Goal: Information Seeking & Learning: Learn about a topic

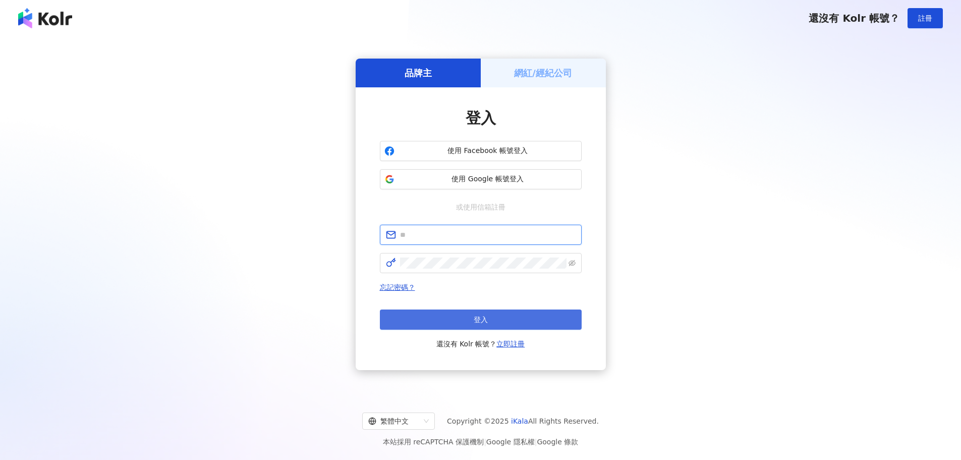
type input "**********"
click at [471, 324] on button "登入" at bounding box center [481, 319] width 202 height 20
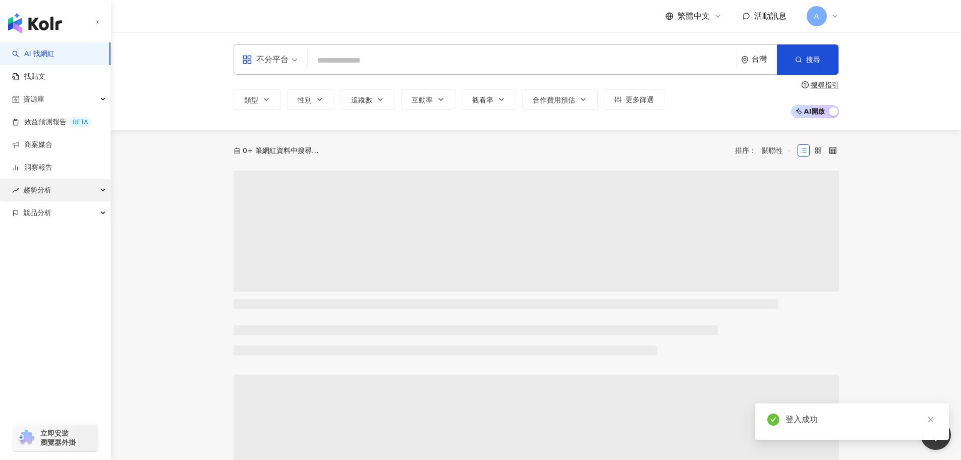
click at [67, 185] on div "趨勢分析" at bounding box center [55, 190] width 111 height 23
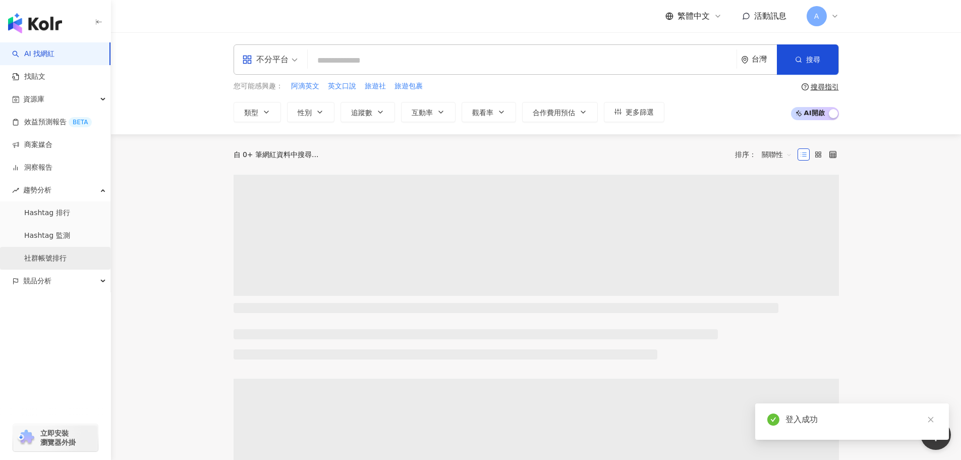
click at [45, 258] on link "社群帳號排行" at bounding box center [45, 258] width 42 height 10
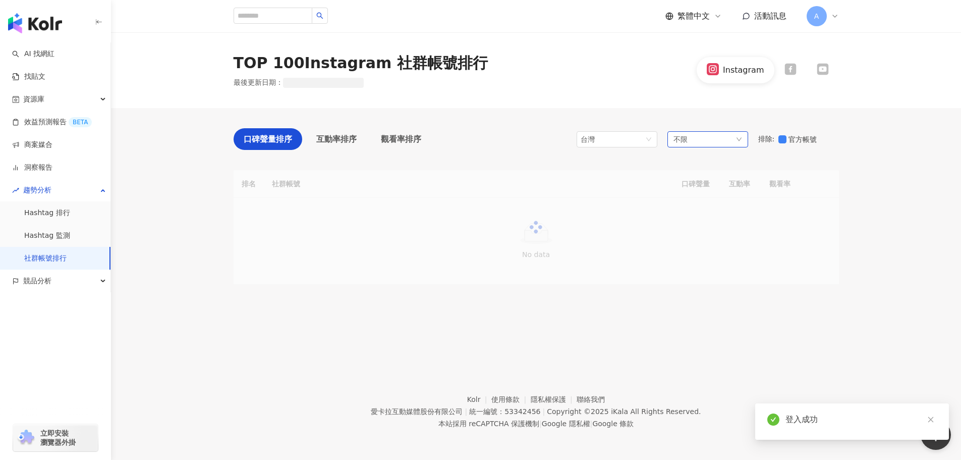
click at [701, 143] on div "不限" at bounding box center [708, 139] width 81 height 16
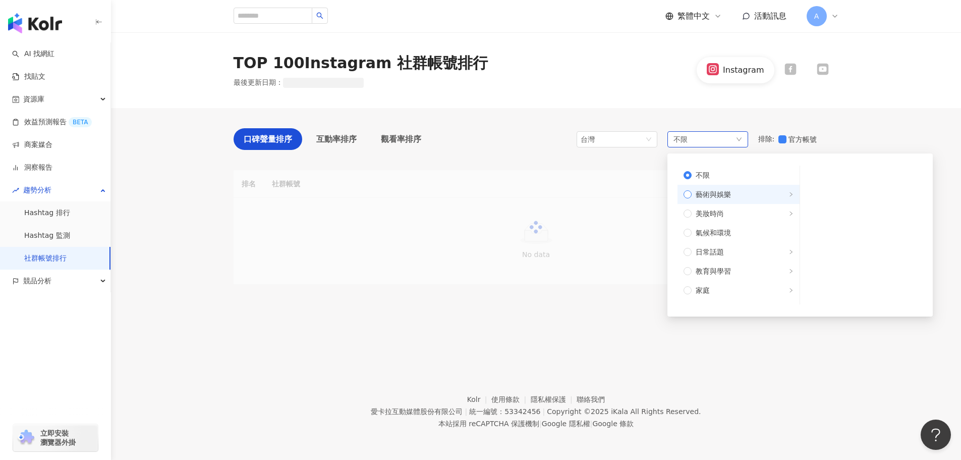
click at [717, 191] on span "藝術與娛樂" at bounding box center [713, 194] width 35 height 11
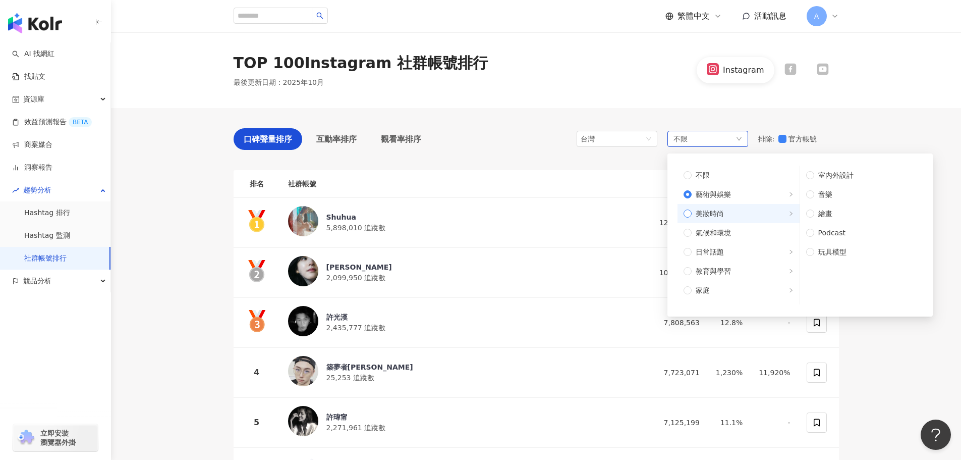
click at [721, 208] on span "美妝時尚" at bounding box center [710, 213] width 28 height 11
click at [725, 234] on span "氣候和環境" at bounding box center [713, 232] width 35 height 11
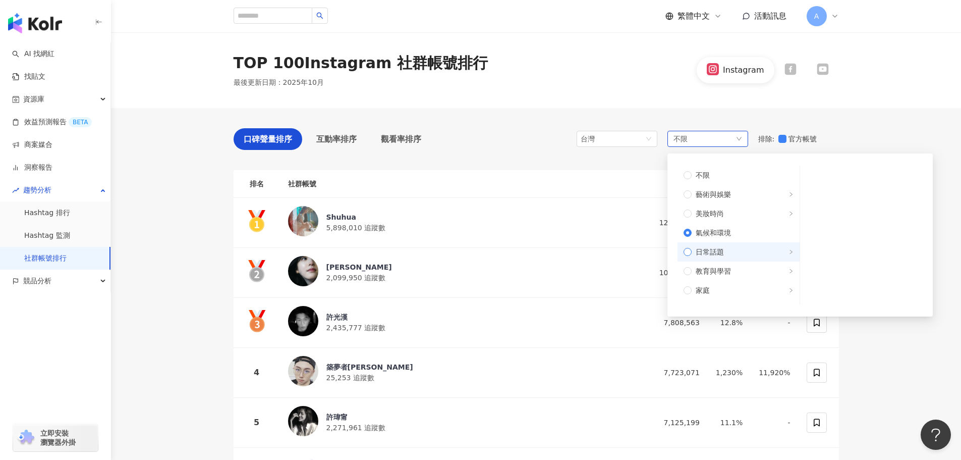
click at [725, 250] on span "日常話題" at bounding box center [743, 251] width 102 height 11
click at [723, 271] on span "教育與學習" at bounding box center [713, 270] width 35 height 11
click at [725, 291] on span "家庭" at bounding box center [743, 290] width 102 height 11
click at [715, 261] on span "財經" at bounding box center [743, 258] width 102 height 11
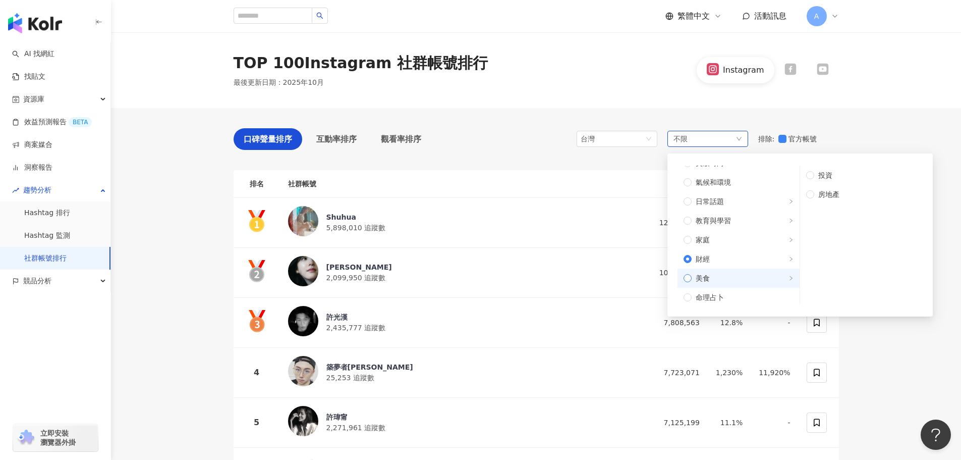
click at [718, 272] on label "美食" at bounding box center [739, 278] width 122 height 19
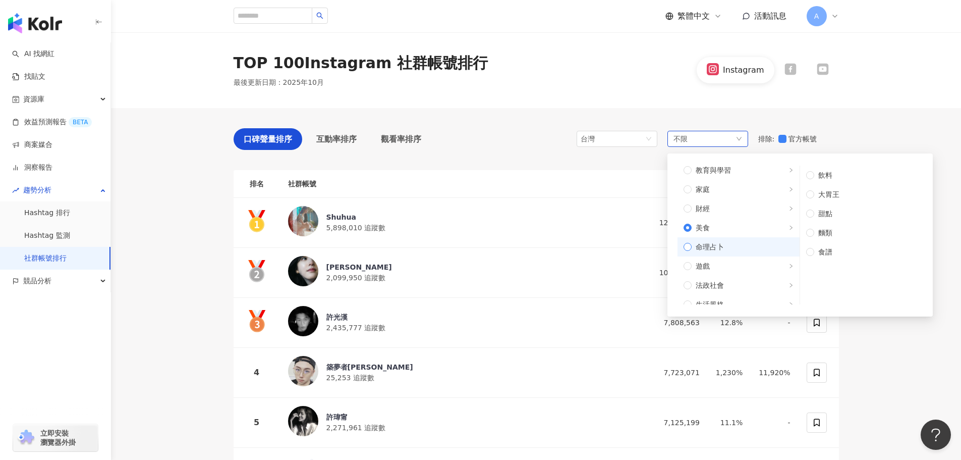
click at [724, 248] on span "命理占卜" at bounding box center [743, 246] width 102 height 11
click at [724, 264] on span "遊戲" at bounding box center [743, 265] width 102 height 11
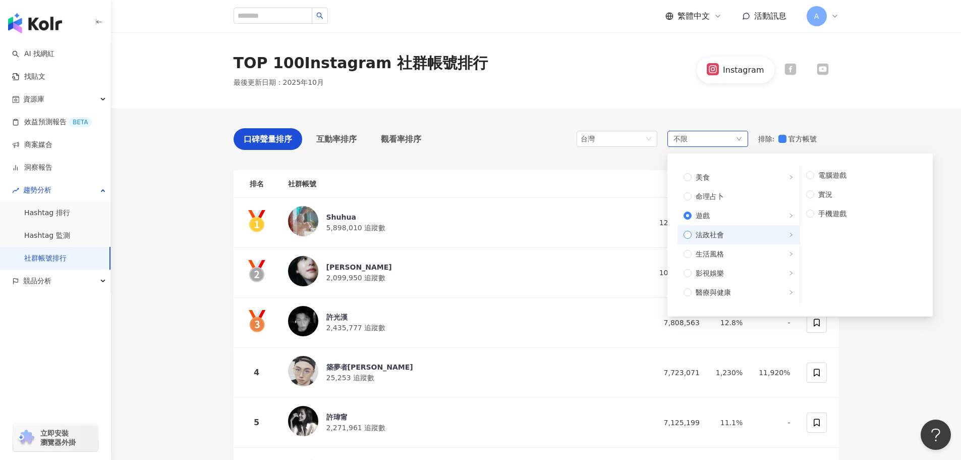
click at [723, 235] on span "法政社會" at bounding box center [710, 234] width 28 height 11
click at [725, 249] on span "生活風格" at bounding box center [743, 253] width 102 height 11
click at [709, 274] on span "影視娛樂" at bounding box center [710, 272] width 28 height 11
click at [716, 243] on span "醫療與健康" at bounding box center [713, 241] width 35 height 11
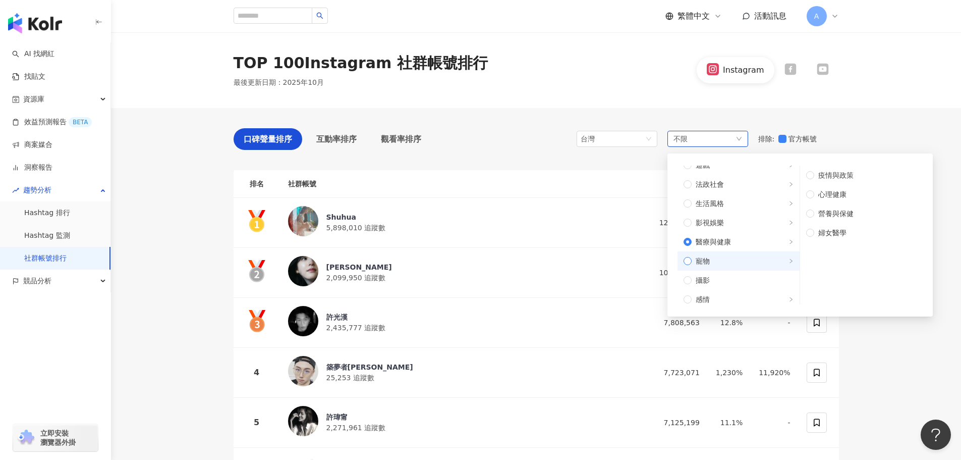
click at [709, 255] on span "寵物" at bounding box center [703, 260] width 14 height 11
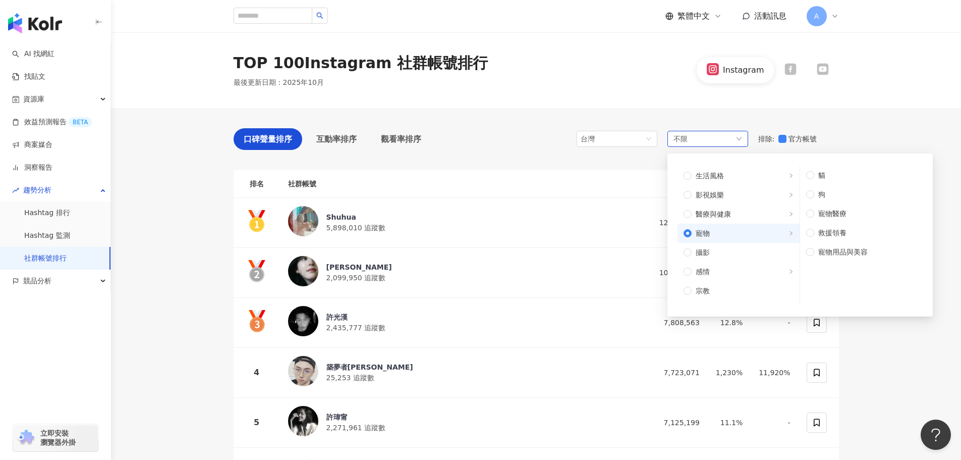
scroll to position [252, 0]
click at [711, 224] on span "攝影" at bounding box center [743, 229] width 102 height 11
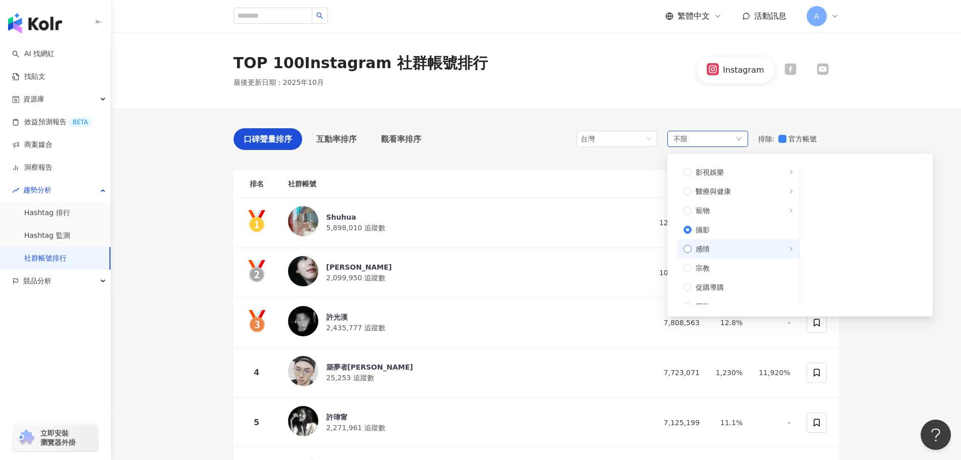
click at [710, 244] on span "感情" at bounding box center [743, 248] width 102 height 11
click at [714, 268] on span "宗教" at bounding box center [743, 267] width 102 height 11
click at [714, 238] on span "促購導購" at bounding box center [710, 236] width 28 height 11
click at [712, 260] on span "運動" at bounding box center [743, 255] width 102 height 11
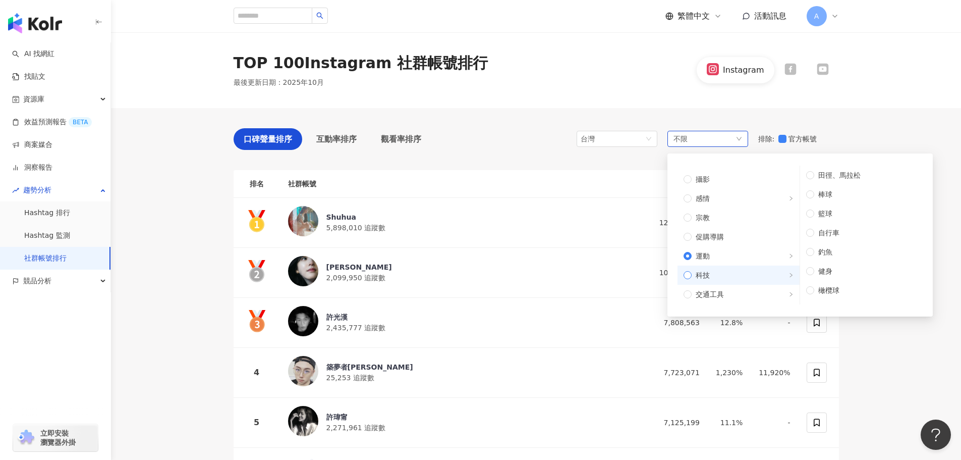
click at [708, 271] on span "科技" at bounding box center [703, 275] width 14 height 11
click at [715, 259] on span "交通工具" at bounding box center [710, 256] width 28 height 11
click at [712, 270] on span "旅遊" at bounding box center [743, 275] width 102 height 11
click at [701, 286] on label "成人" at bounding box center [739, 294] width 122 height 19
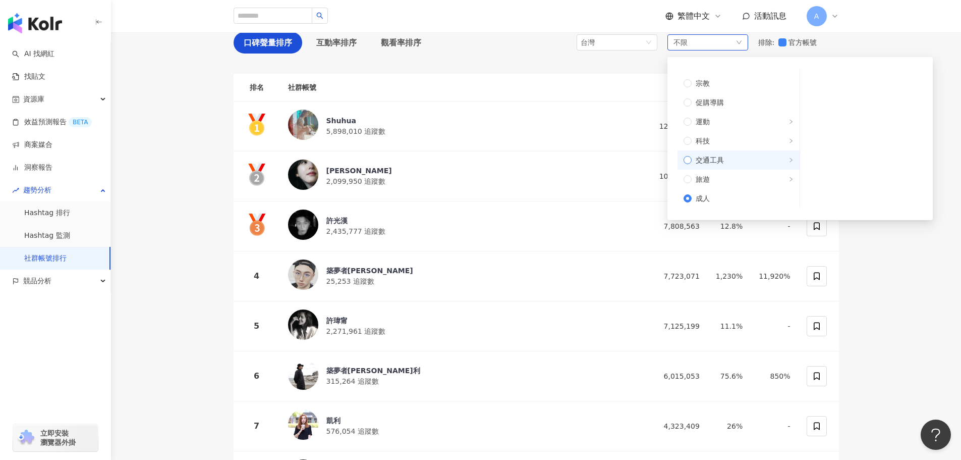
scroll to position [101, 0]
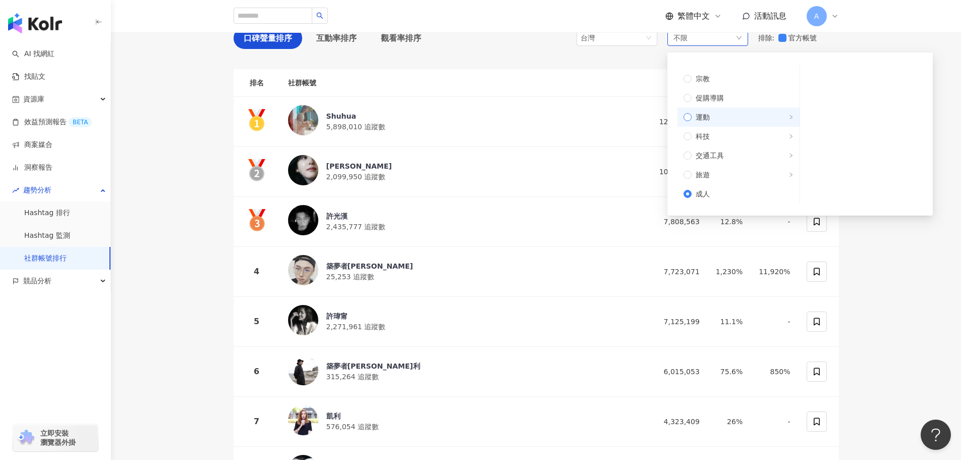
click at [709, 111] on label "運動" at bounding box center [739, 117] width 122 height 19
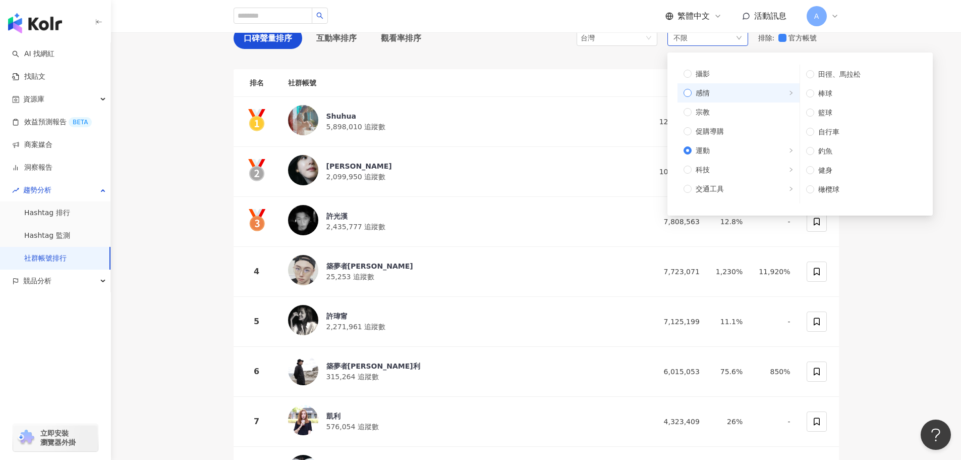
scroll to position [290, 0]
click at [720, 194] on label "科技" at bounding box center [739, 186] width 122 height 19
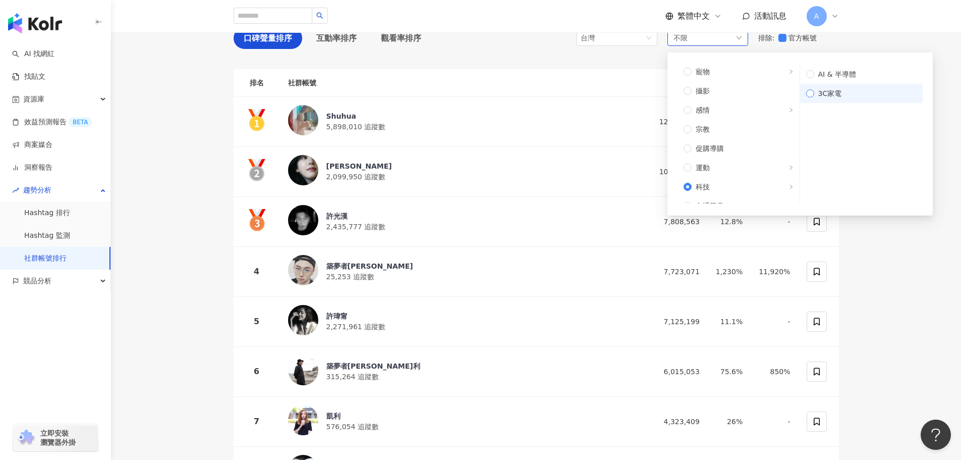
click at [826, 95] on span "3C家電" at bounding box center [866, 93] width 102 height 11
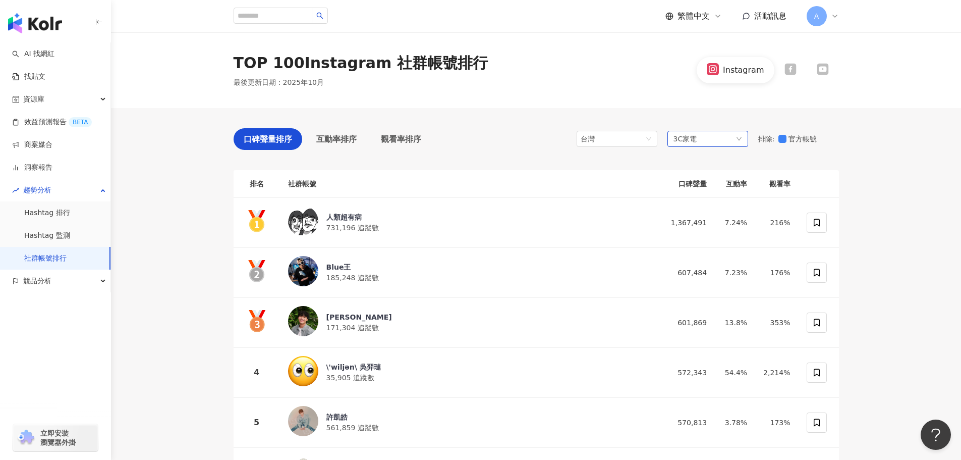
click at [733, 139] on div "3C家電" at bounding box center [708, 139] width 81 height 16
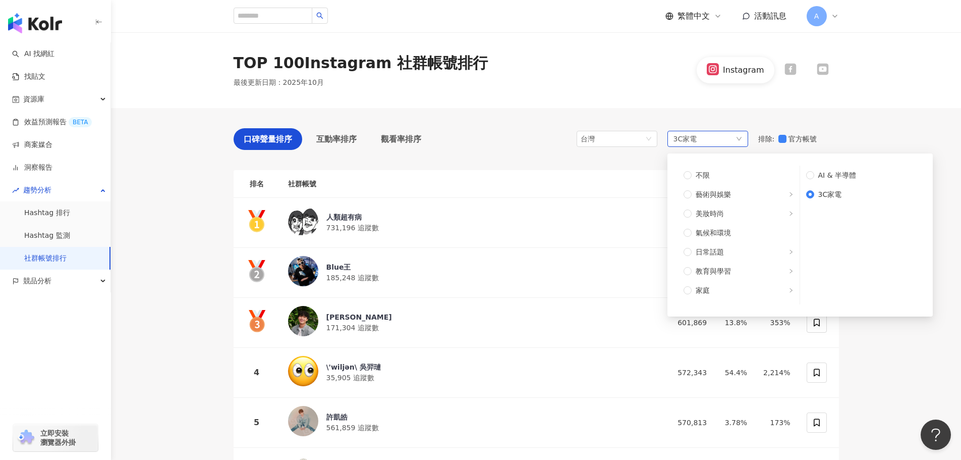
click at [733, 139] on div "3C家電 不限 藝術與娛樂 美妝時尚 氣候和環境 日常話題 教育與學習 家庭 財經 美食 命理占卜 遊戲 法政社會 生活風格 影視娛樂 醫療與健康 寵物 攝影…" at bounding box center [708, 139] width 81 height 16
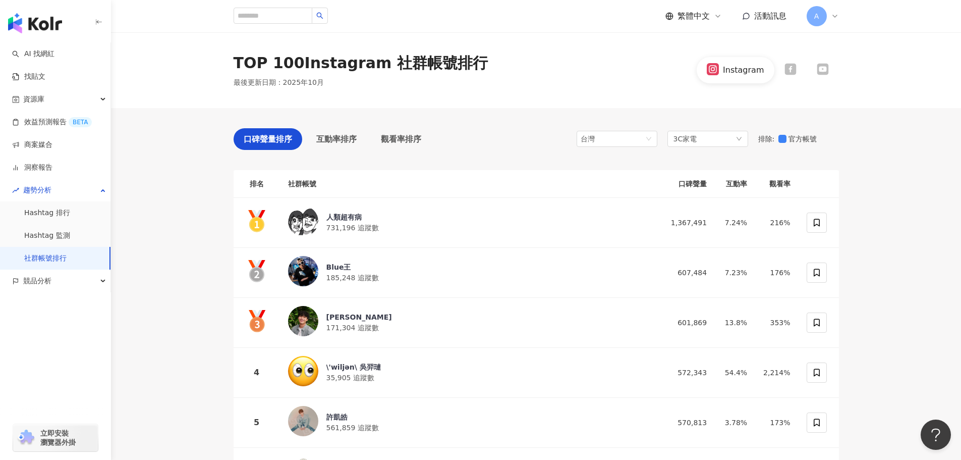
click at [815, 67] on div at bounding box center [823, 70] width 32 height 14
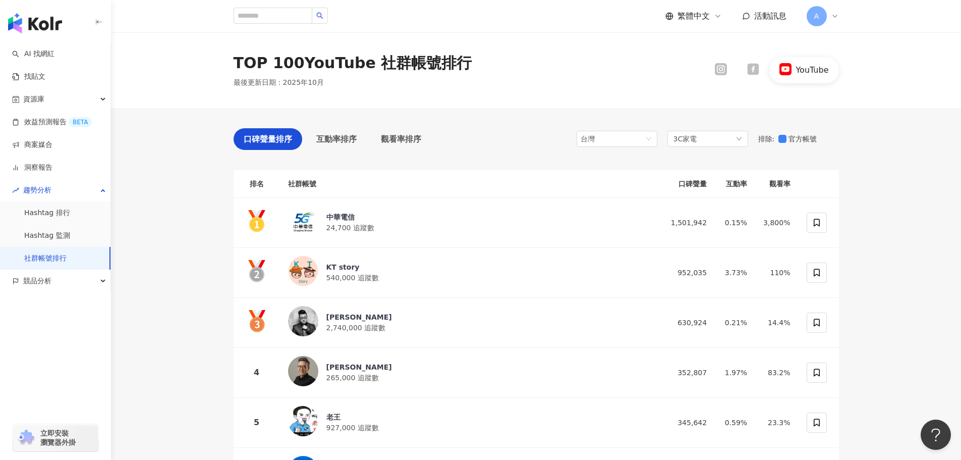
click at [768, 69] on div at bounding box center [753, 70] width 32 height 14
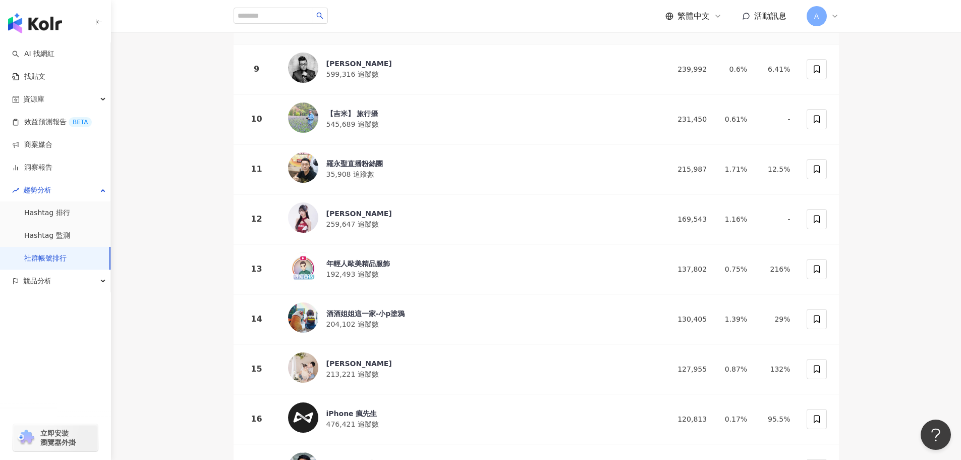
scroll to position [555, 0]
